Goal: Information Seeking & Learning: Find specific page/section

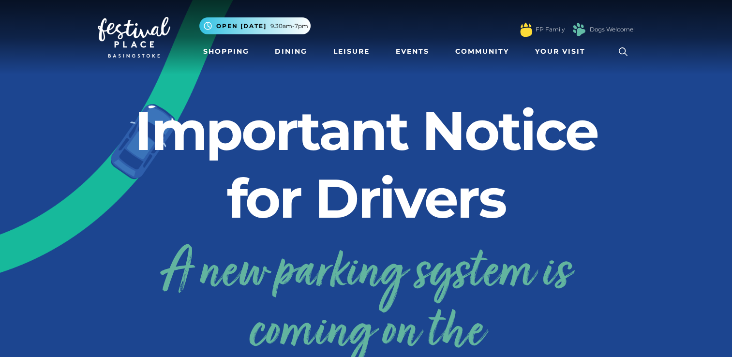
click at [161, 254] on h3 "A new parking system is coming on the [DATE]!" at bounding box center [366, 343] width 537 height 202
click at [240, 32] on button ".st5{fill:none;stroke:#FFFFFF;stroke-width:2.29;stroke-miterlimit:10;} Open [DA…" at bounding box center [254, 25] width 111 height 17
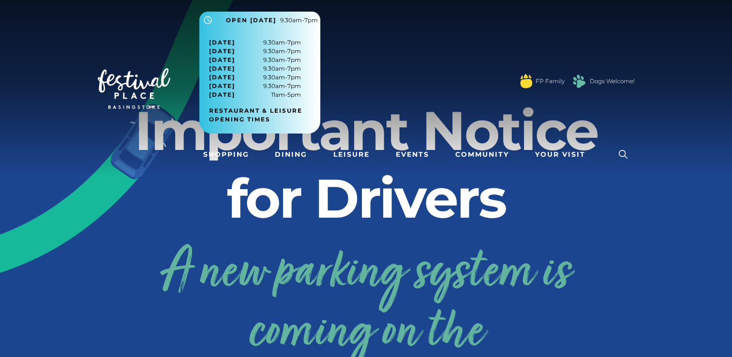
click at [352, 140] on div ".st5{fill:none;stroke:#FFFFFF;stroke-width:2.29;stroke-miterlimit:10;} Open [DA…" at bounding box center [417, 78] width 436 height 132
click at [249, 114] on link "Restaurant & Leisure opening times" at bounding box center [263, 114] width 109 height 17
click at [427, 146] on link "Events" at bounding box center [412, 155] width 41 height 18
